Goal: Task Accomplishment & Management: Manage account settings

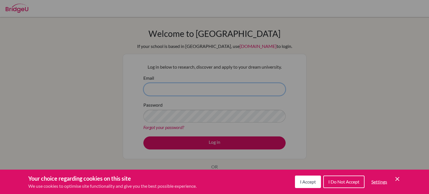
type input "[PERSON_NAME][EMAIL_ADDRESS][DOMAIN_NAME]"
click at [315, 182] on span "I Accept" at bounding box center [308, 181] width 16 height 5
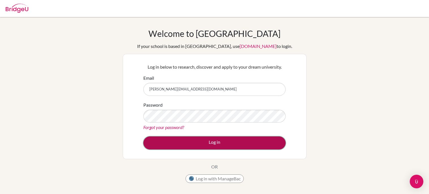
click at [261, 148] on button "Log in" at bounding box center [215, 142] width 142 height 13
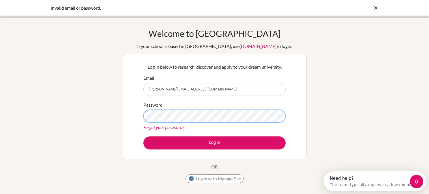
click at [144, 136] on button "Log in" at bounding box center [215, 142] width 142 height 13
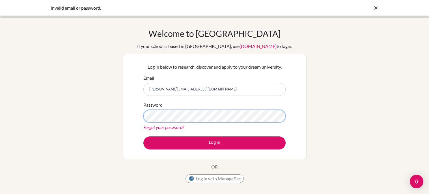
click at [144, 136] on button "Log in" at bounding box center [215, 142] width 142 height 13
click at [277, 95] on form "[PERSON_NAME] [PERSON_NAME][EMAIL_ADDRESS][DOMAIN_NAME] Password Forgot your pa…" at bounding box center [215, 111] width 142 height 75
click at [376, 5] on icon at bounding box center [376, 8] width 6 height 6
